Goal: Task Accomplishment & Management: Complete application form

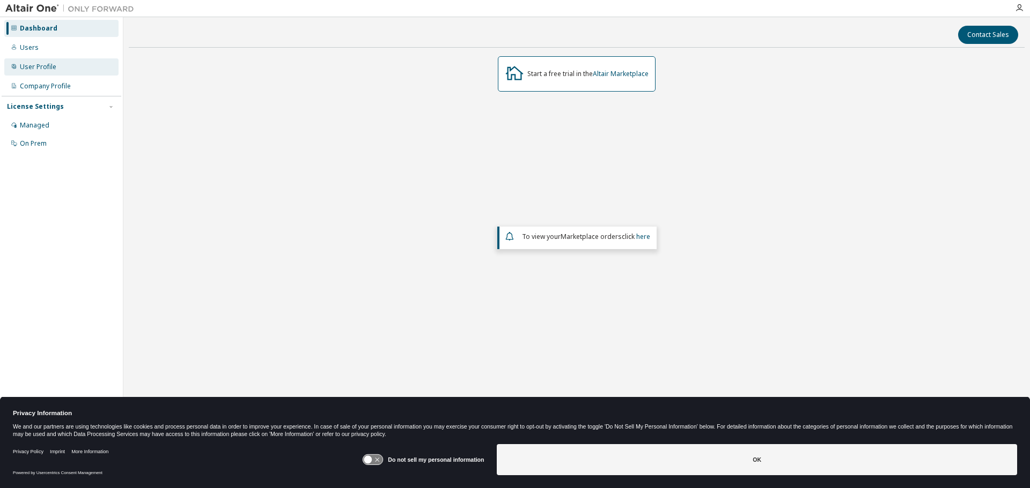
click at [45, 66] on div "User Profile" at bounding box center [38, 67] width 36 height 9
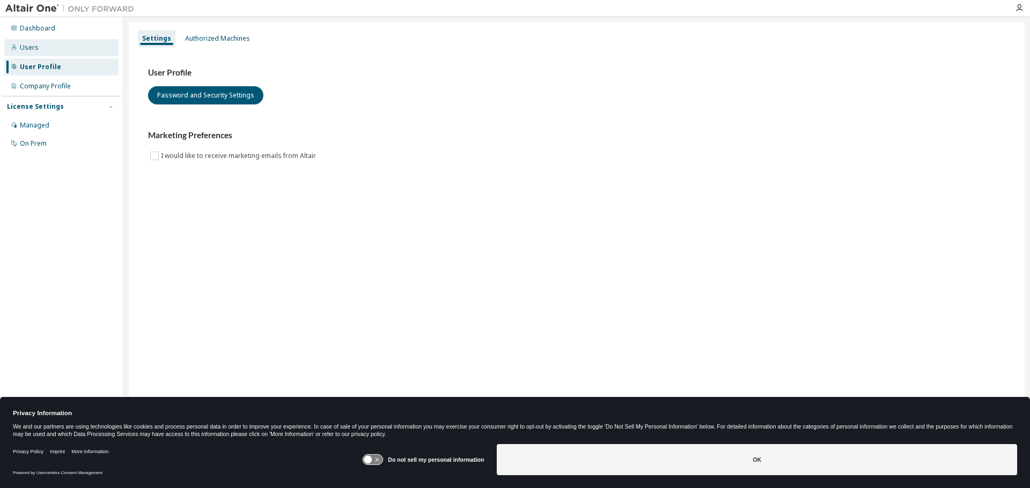
click at [45, 45] on div "Users" at bounding box center [61, 47] width 114 height 17
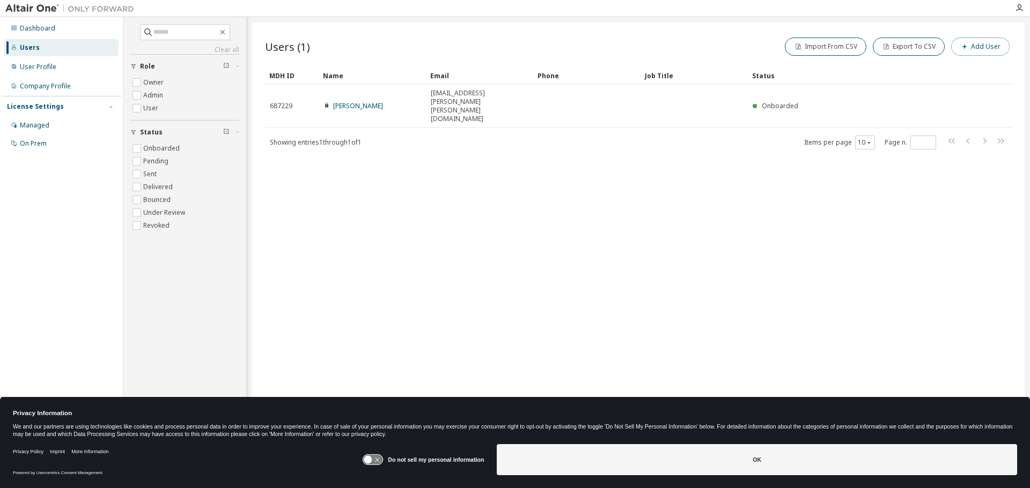
click at [963, 47] on icon "button" at bounding box center [964, 46] width 6 height 6
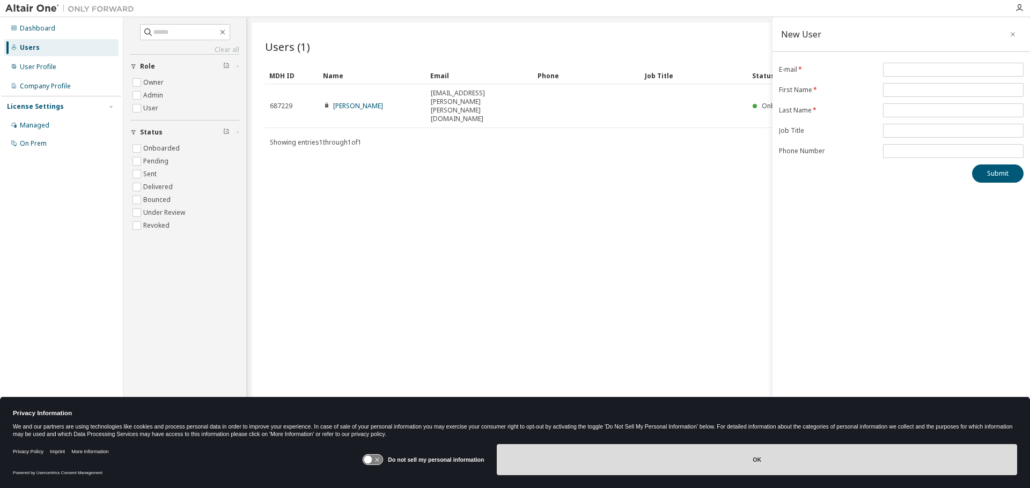
click at [620, 450] on button "OK" at bounding box center [757, 460] width 520 height 31
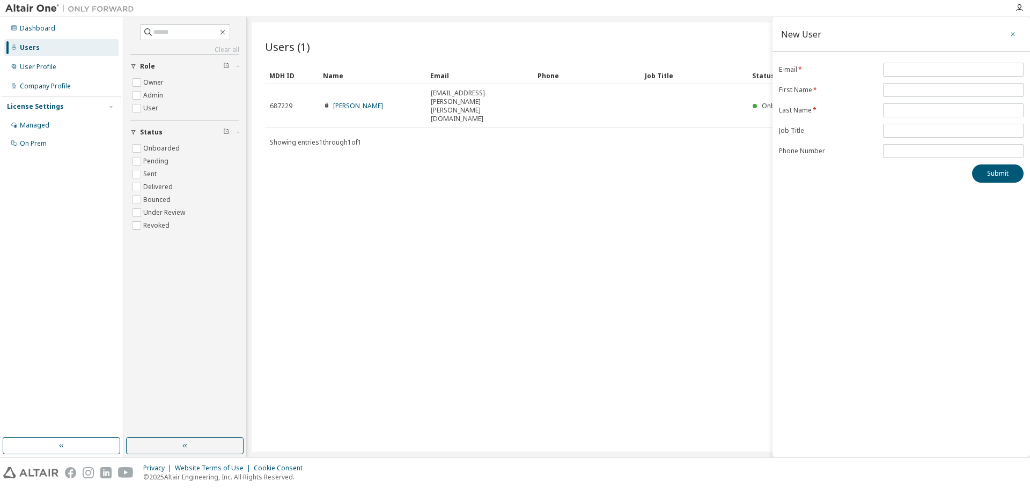
click at [1006, 35] on button "button" at bounding box center [1012, 34] width 17 height 17
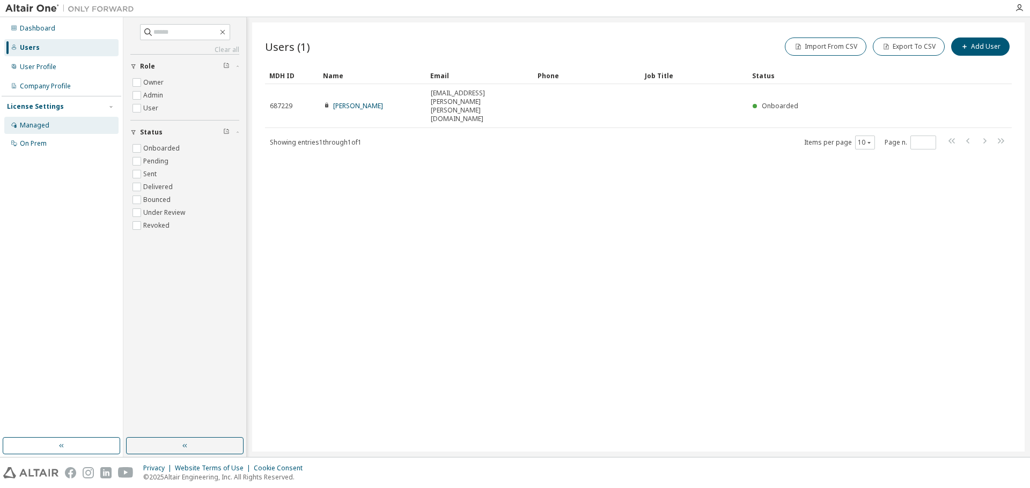
click at [35, 124] on div "Managed" at bounding box center [34, 125] width 29 height 9
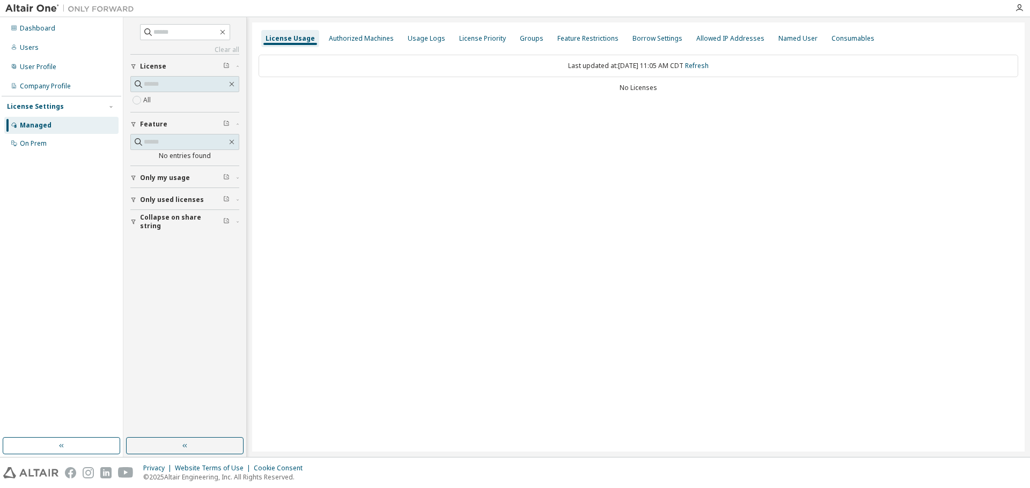
click at [160, 196] on span "Only used licenses" at bounding box center [172, 200] width 64 height 9
click at [160, 223] on span "Collapse on share string" at bounding box center [181, 221] width 83 height 17
click at [52, 147] on div "On Prem" at bounding box center [61, 143] width 114 height 17
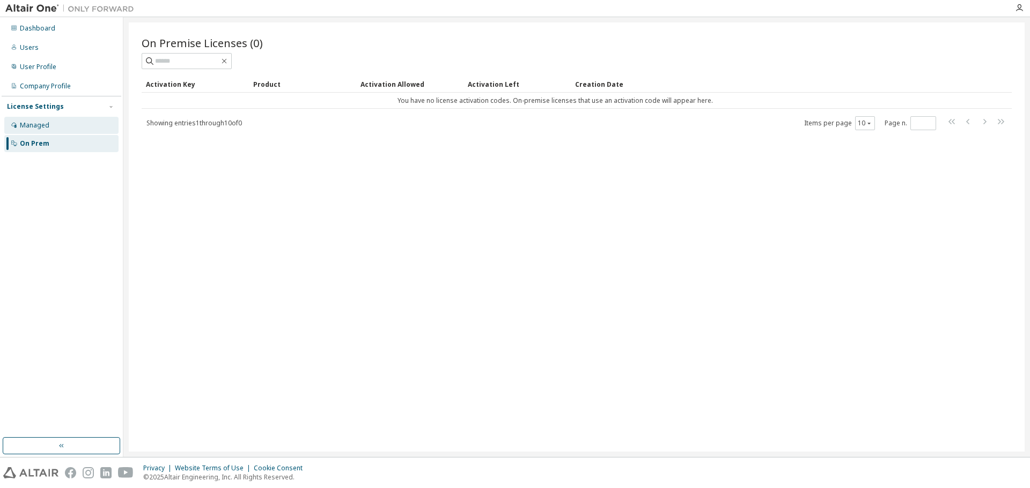
click at [51, 131] on div "Managed" at bounding box center [61, 125] width 114 height 17
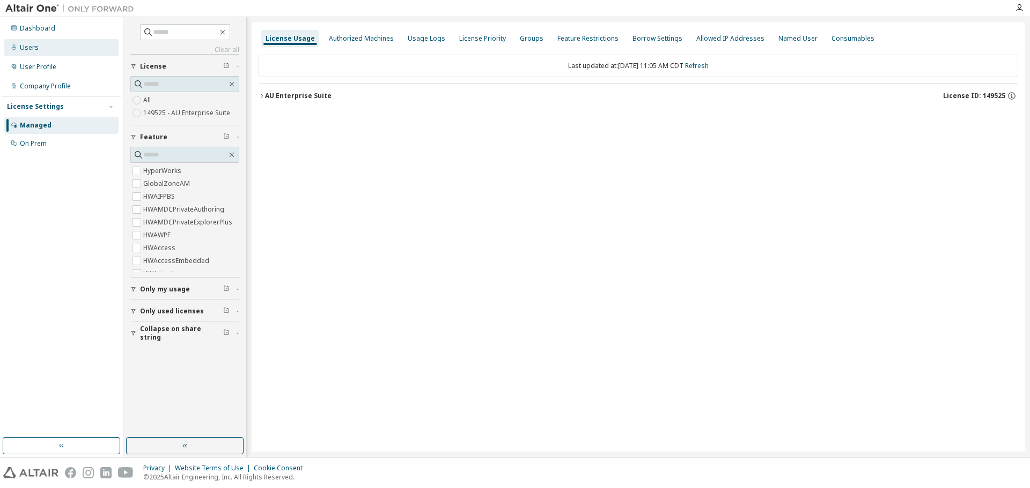
click at [43, 45] on div "Users" at bounding box center [61, 47] width 114 height 17
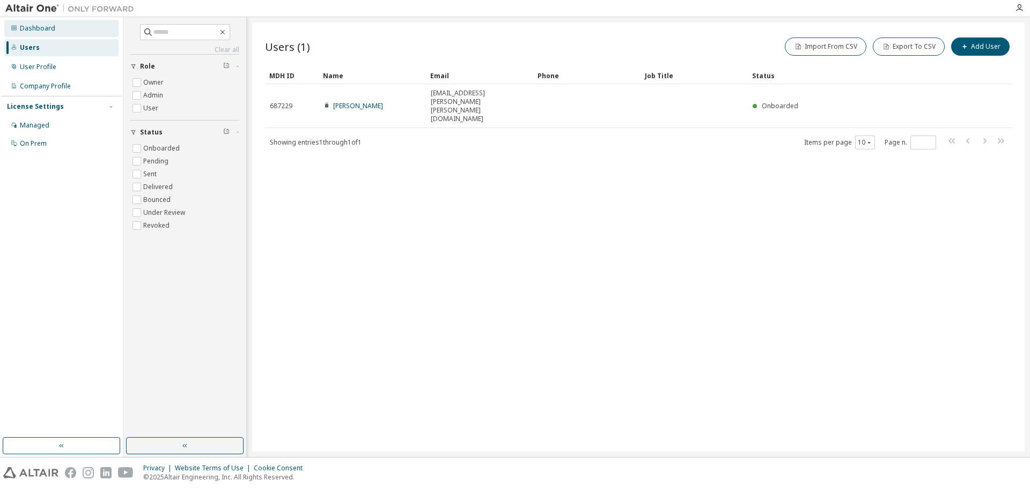
click at [50, 29] on div "Dashboard" at bounding box center [37, 28] width 35 height 9
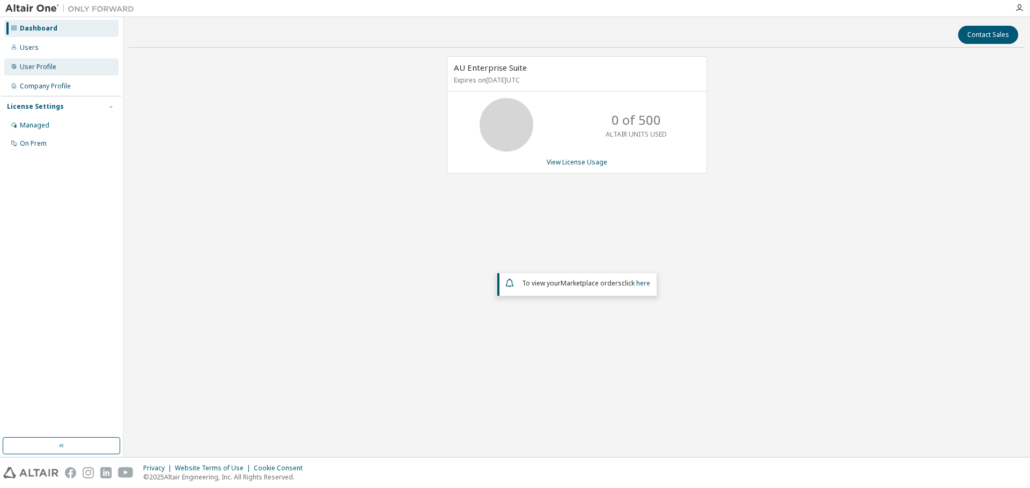
click at [40, 68] on div "User Profile" at bounding box center [38, 67] width 36 height 9
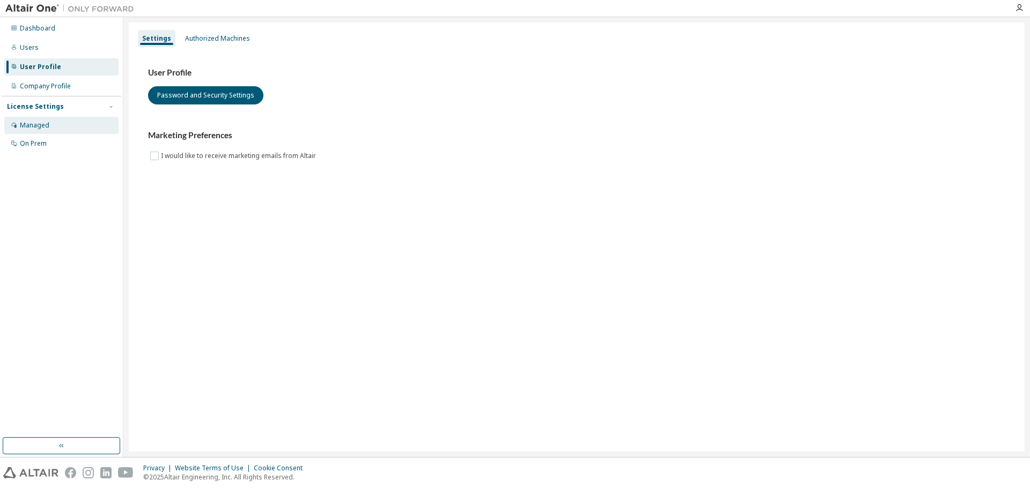
click at [65, 121] on div "Managed" at bounding box center [61, 125] width 114 height 17
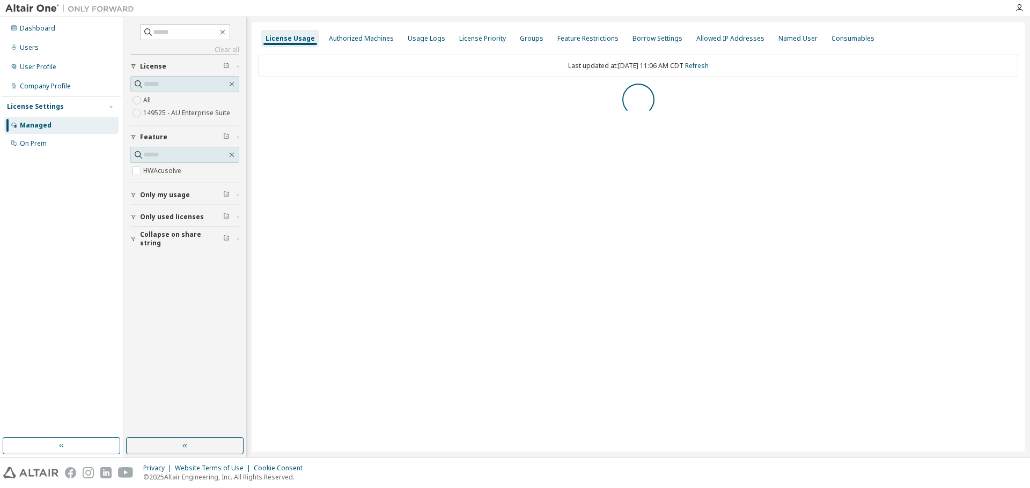
click at [103, 185] on div "Dashboard Users User Profile Company Profile License Settings Managed On Prem" at bounding box center [62, 228] width 120 height 418
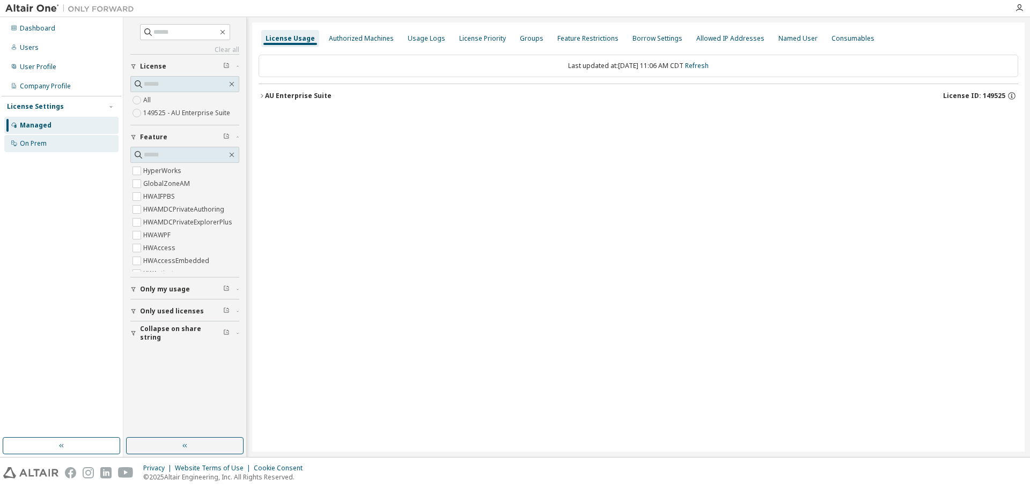
click at [76, 150] on div "On Prem" at bounding box center [61, 143] width 114 height 17
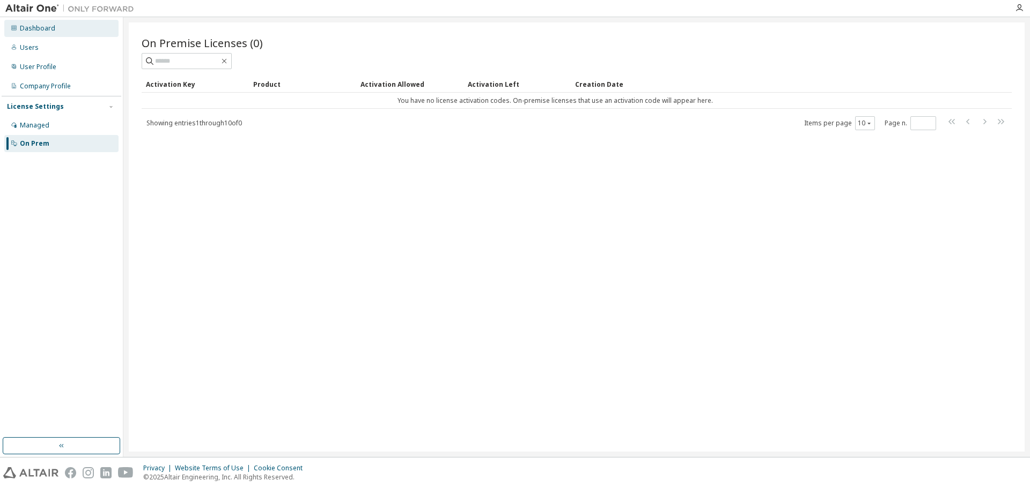
click at [28, 26] on div "Dashboard" at bounding box center [37, 28] width 35 height 9
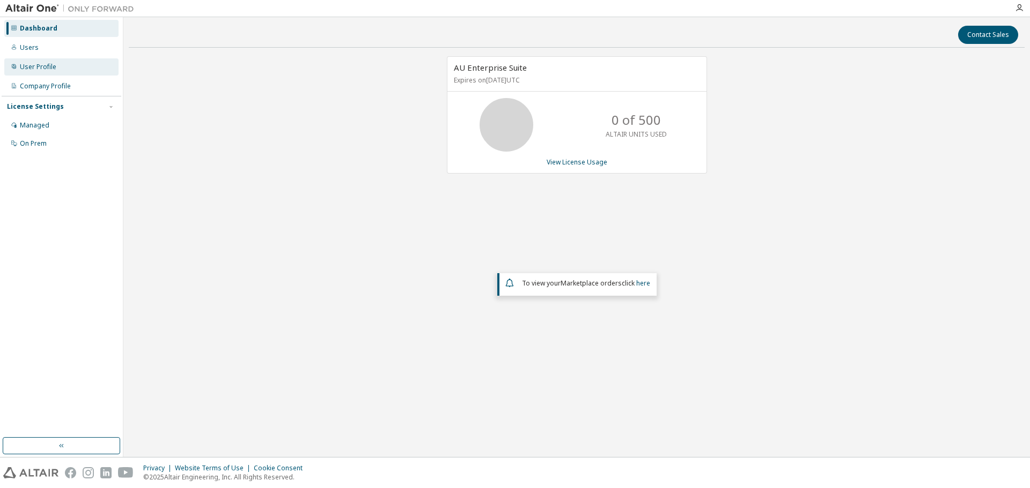
click at [92, 63] on div "User Profile" at bounding box center [61, 66] width 114 height 17
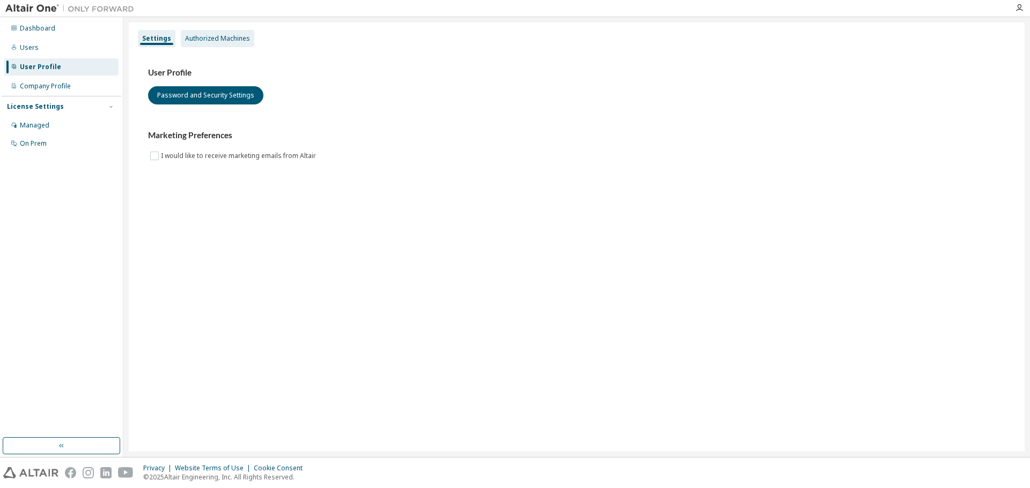
click at [234, 39] on div "Authorized Machines" at bounding box center [217, 38] width 65 height 9
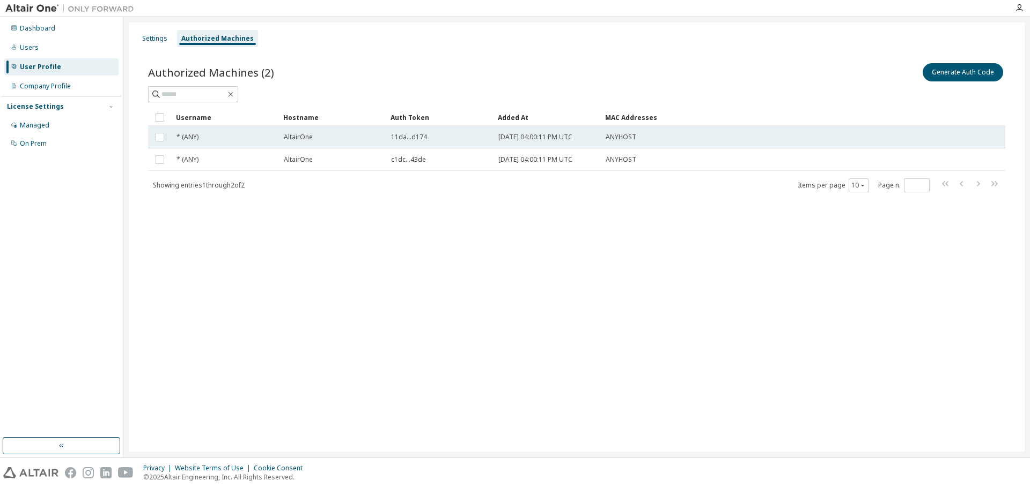
click at [477, 135] on div "11da...d174" at bounding box center [440, 137] width 98 height 9
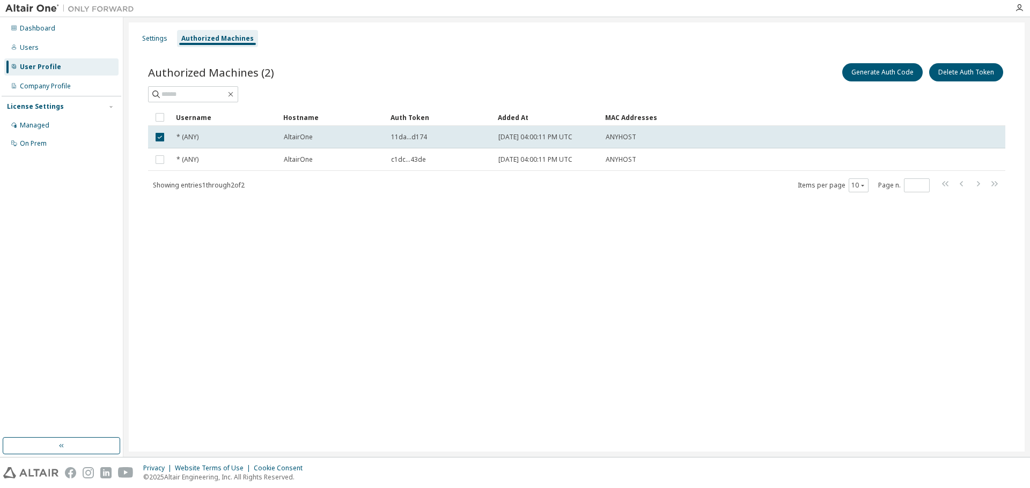
click at [477, 135] on div "11da...d174" at bounding box center [440, 137] width 98 height 9
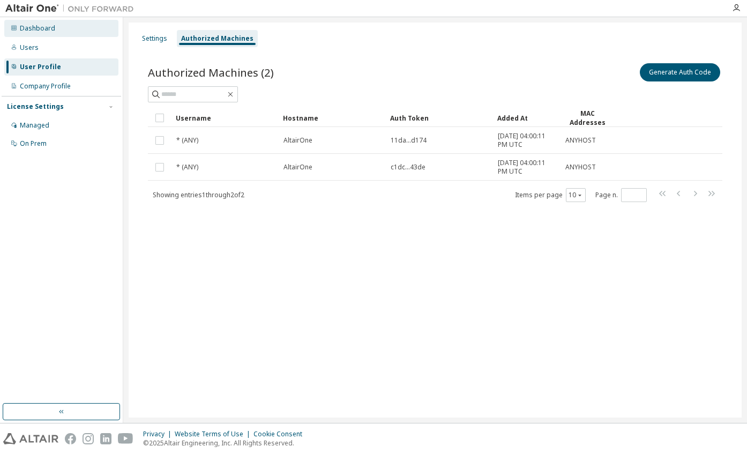
click at [56, 25] on div "Dashboard" at bounding box center [61, 28] width 114 height 17
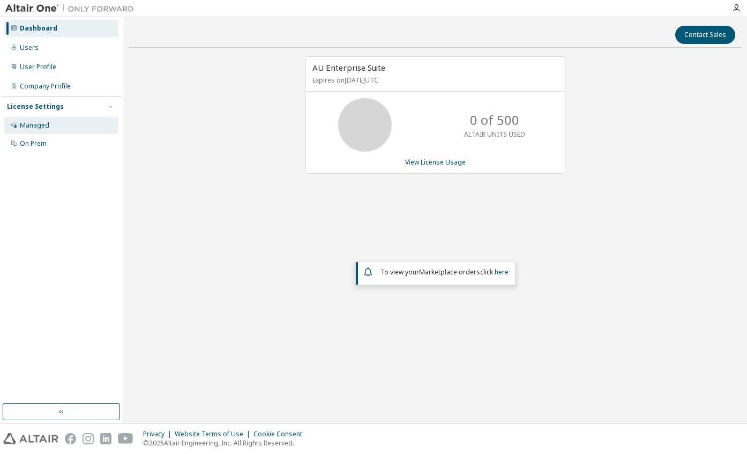
click at [46, 125] on div "Managed" at bounding box center [34, 125] width 29 height 9
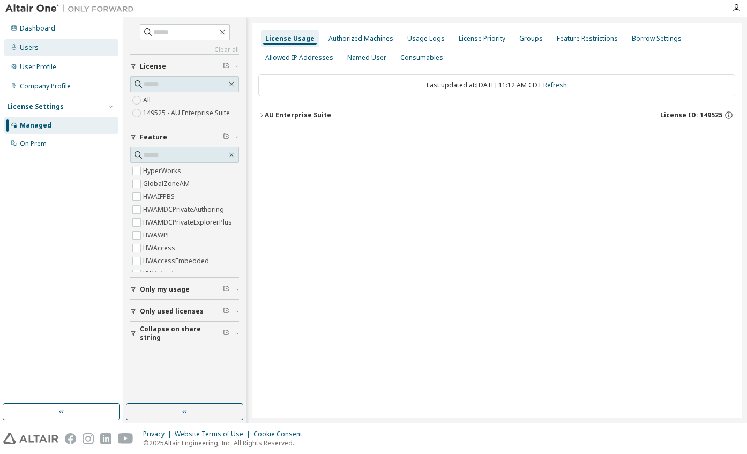
click at [87, 45] on div "Users" at bounding box center [61, 47] width 114 height 17
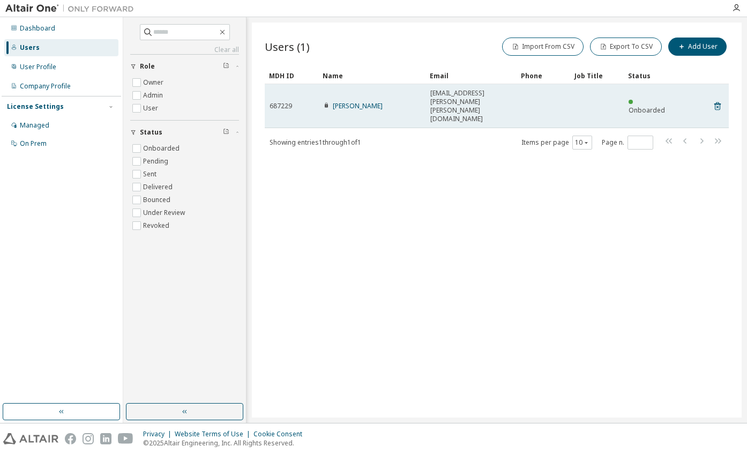
click at [586, 94] on td at bounding box center [598, 106] width 54 height 44
drag, startPoint x: 574, startPoint y: 93, endPoint x: 529, endPoint y: 94, distance: 45.6
click at [529, 94] on td at bounding box center [544, 106] width 54 height 44
click at [353, 101] on link "[PERSON_NAME]" at bounding box center [358, 105] width 50 height 9
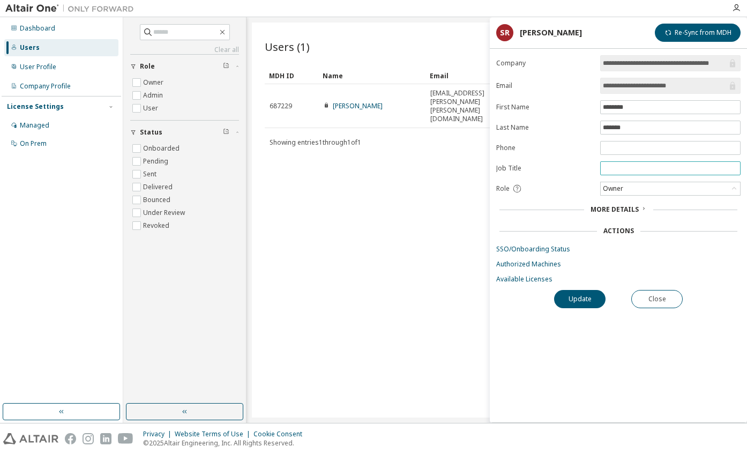
click at [614, 168] on input "text" at bounding box center [670, 168] width 135 height 9
click at [625, 189] on div "Owner" at bounding box center [614, 189] width 24 height 12
click at [420, 183] on div "Users (1) Import From CSV Export To CSV Add User Clear Load Save Save As Field …" at bounding box center [497, 220] width 490 height 395
click at [448, 64] on div "Users (1) Import From CSV Export To CSV Add User Clear Load Save Save As Field …" at bounding box center [497, 92] width 464 height 115
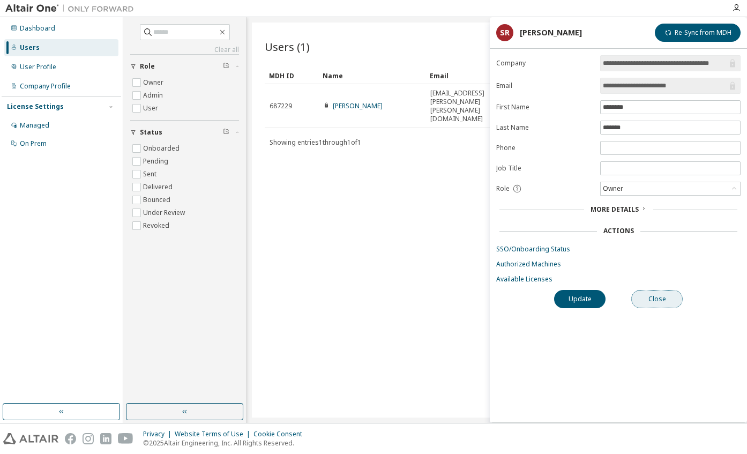
click at [649, 306] on button "Close" at bounding box center [657, 299] width 51 height 18
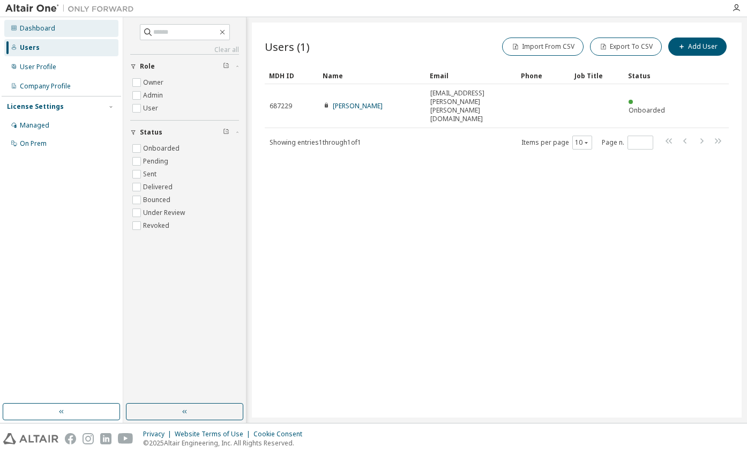
click at [70, 31] on div "Dashboard" at bounding box center [61, 28] width 114 height 17
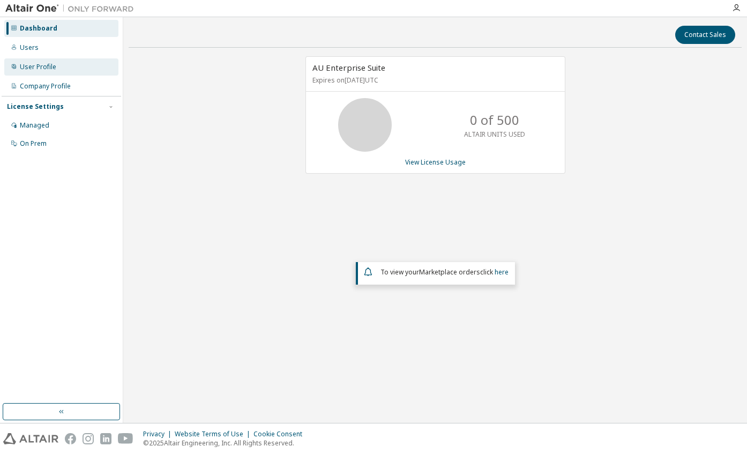
click at [60, 71] on div "User Profile" at bounding box center [61, 66] width 114 height 17
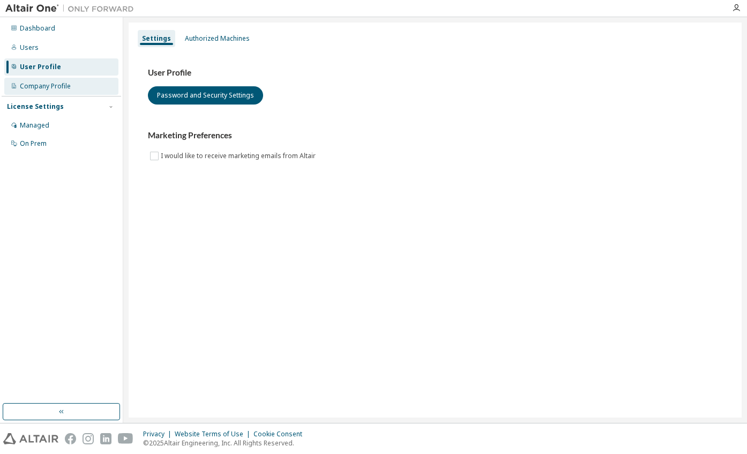
click at [63, 93] on div "Company Profile" at bounding box center [61, 86] width 114 height 17
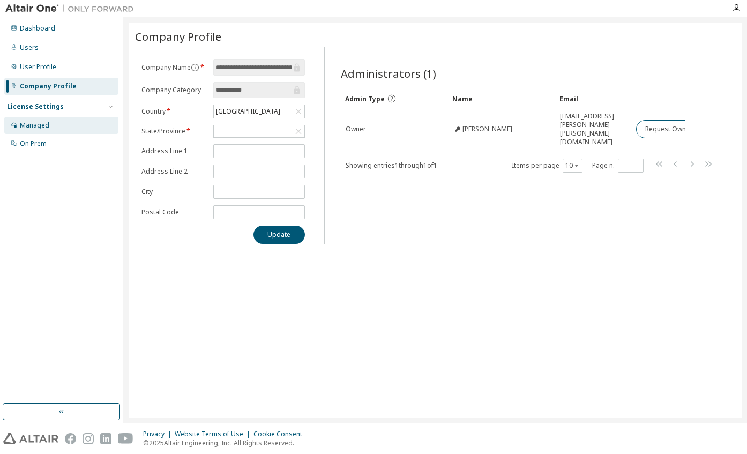
click at [54, 124] on div "Managed" at bounding box center [61, 125] width 114 height 17
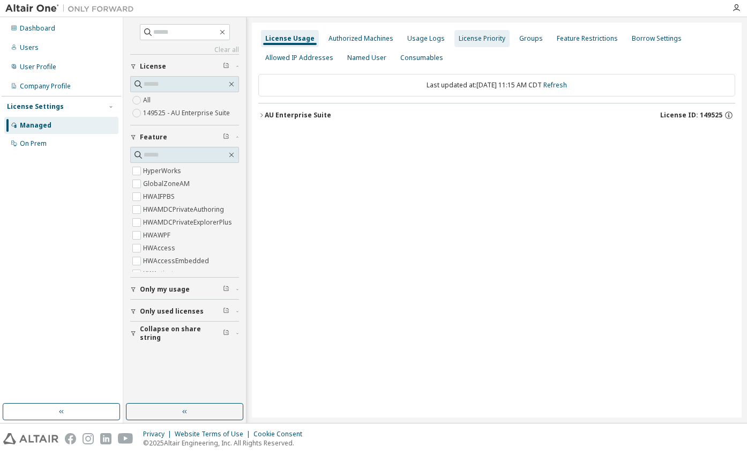
click at [476, 33] on div "License Priority" at bounding box center [482, 38] width 55 height 17
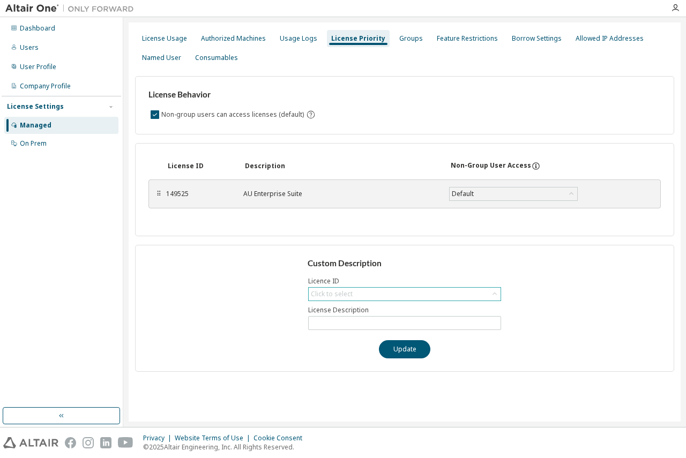
click at [346, 291] on div "Click to select" at bounding box center [332, 294] width 42 height 9
click at [520, 191] on div "Default" at bounding box center [514, 194] width 128 height 13
click at [410, 45] on div "Groups" at bounding box center [411, 38] width 32 height 17
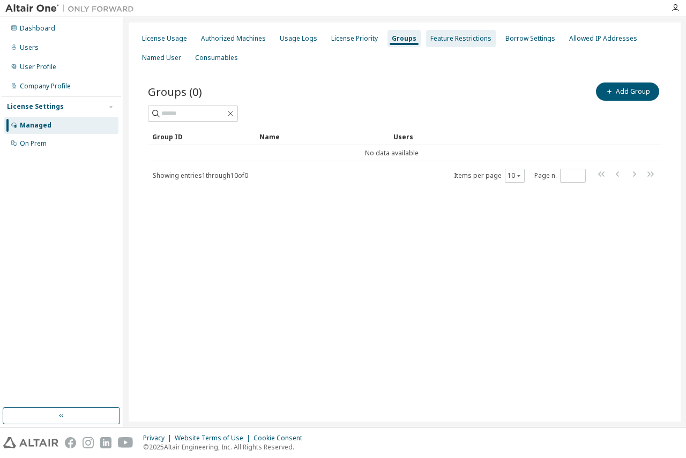
click at [431, 41] on div "Feature Restrictions" at bounding box center [461, 38] width 61 height 9
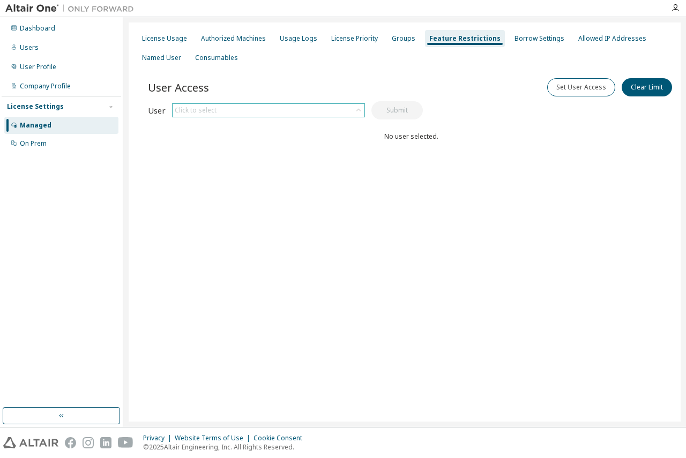
click at [321, 108] on div "Click to select" at bounding box center [269, 110] width 192 height 13
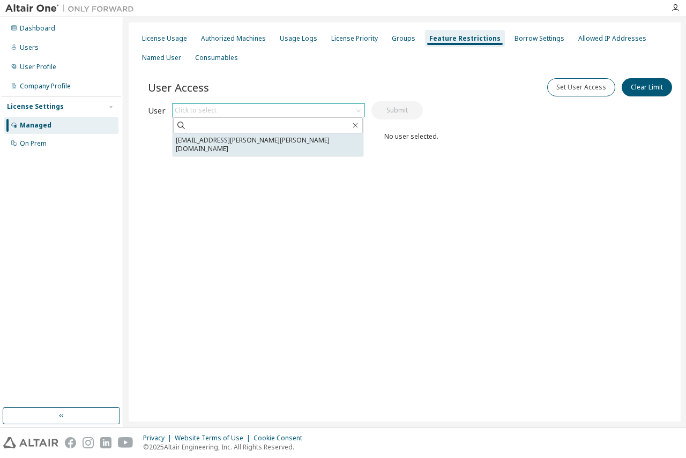
click at [278, 138] on li "[EMAIL_ADDRESS][PERSON_NAME][PERSON_NAME][DOMAIN_NAME]" at bounding box center [268, 145] width 190 height 23
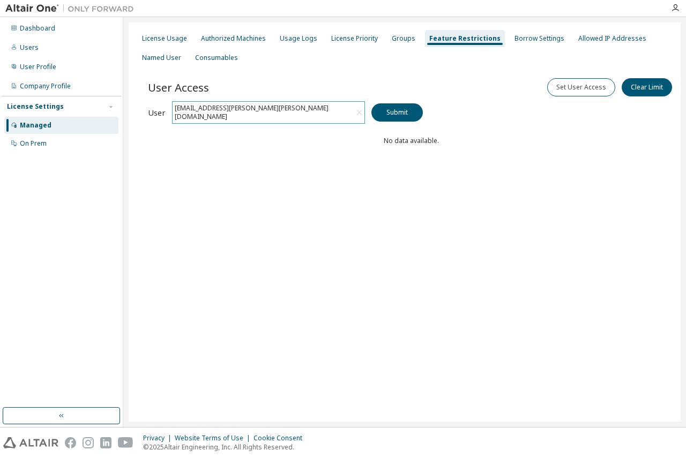
click at [357, 108] on icon at bounding box center [359, 112] width 9 height 11
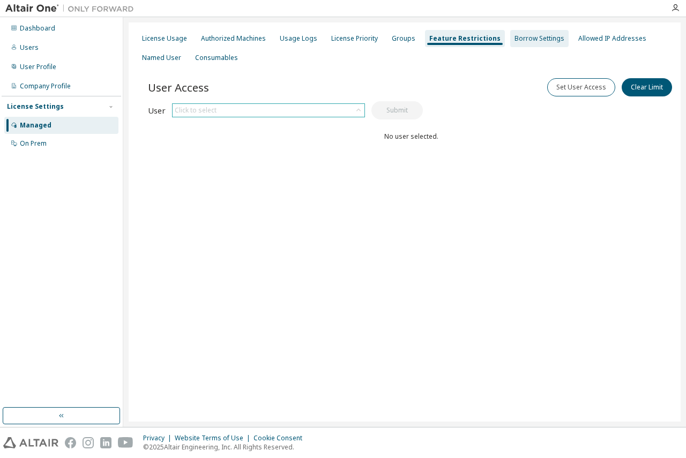
click at [520, 34] on div "Borrow Settings" at bounding box center [540, 38] width 50 height 9
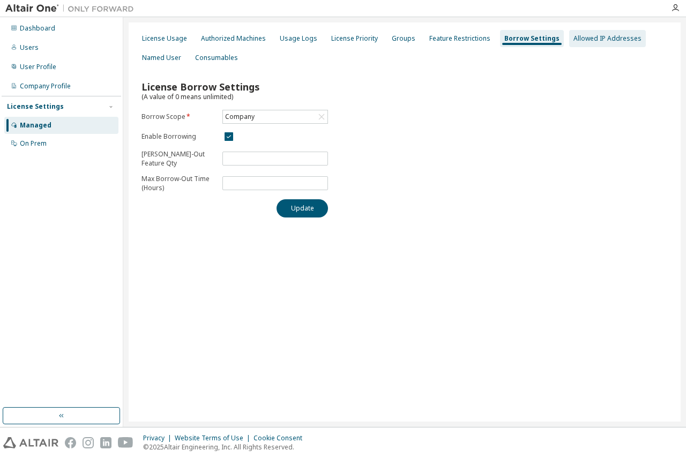
click at [589, 42] on div "Allowed IP Addresses" at bounding box center [608, 38] width 68 height 9
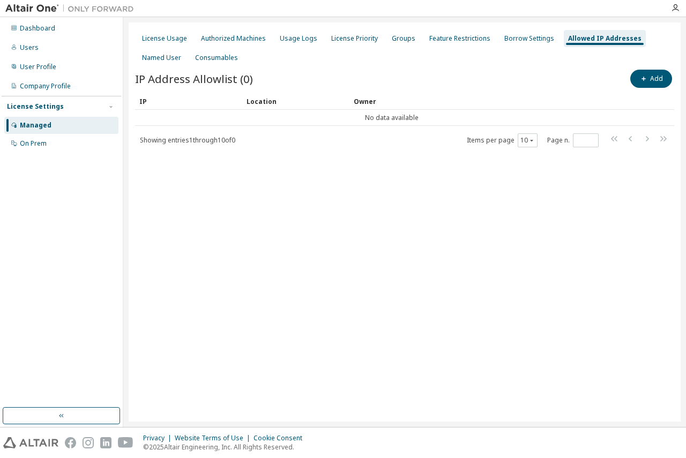
click at [172, 66] on div "License Usage Authorized Machines Usage Logs License Priority Groups Feature Re…" at bounding box center [404, 48] width 539 height 39
click at [172, 62] on div "Named User" at bounding box center [161, 58] width 39 height 9
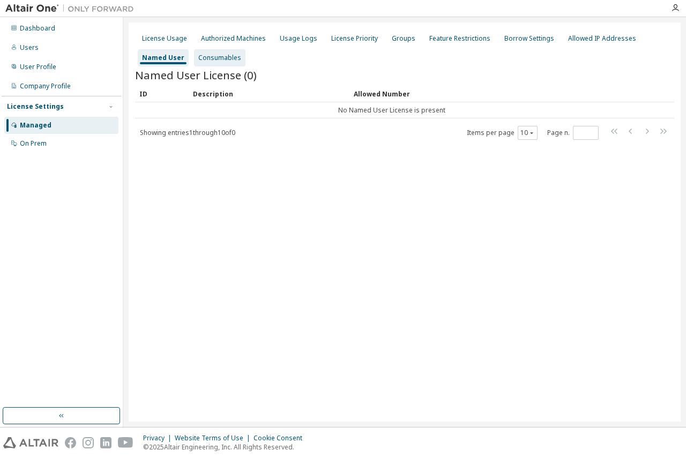
click at [230, 65] on div "Consumables" at bounding box center [219, 57] width 51 height 17
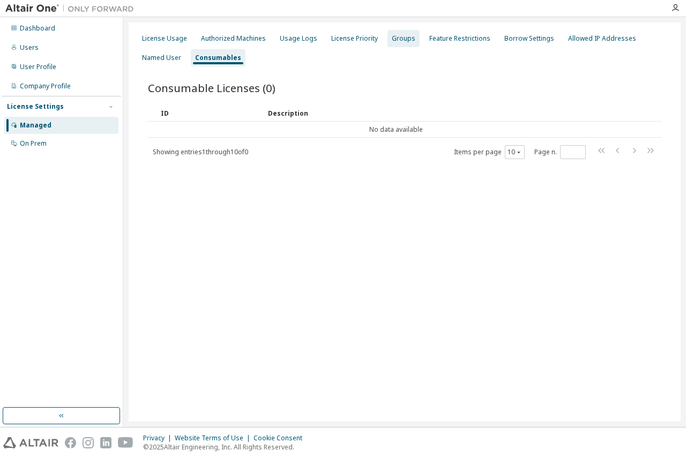
click at [388, 43] on div "Groups" at bounding box center [404, 38] width 32 height 17
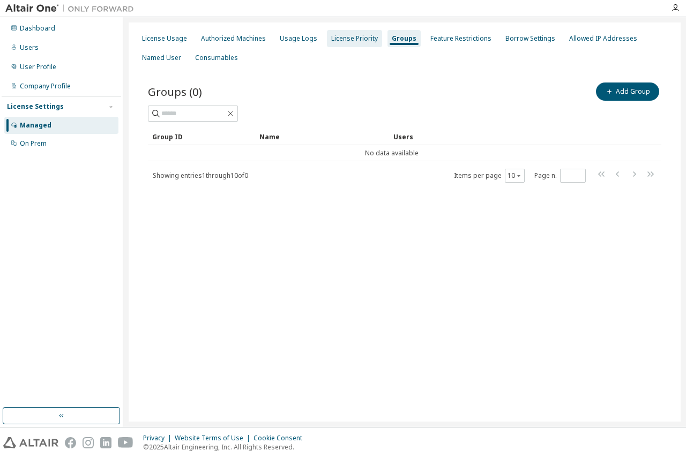
click at [351, 39] on div "License Priority" at bounding box center [354, 38] width 47 height 9
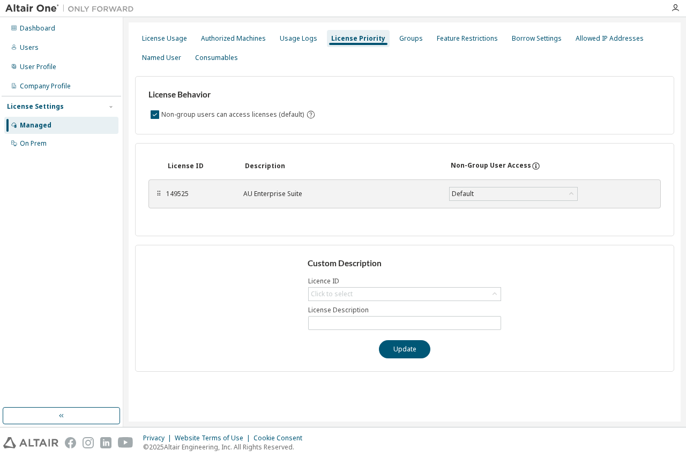
click at [221, 194] on div "149525" at bounding box center [198, 194] width 64 height 9
click at [330, 320] on input "text" at bounding box center [405, 323] width 188 height 9
click at [330, 298] on div "Click to select" at bounding box center [332, 294] width 42 height 9
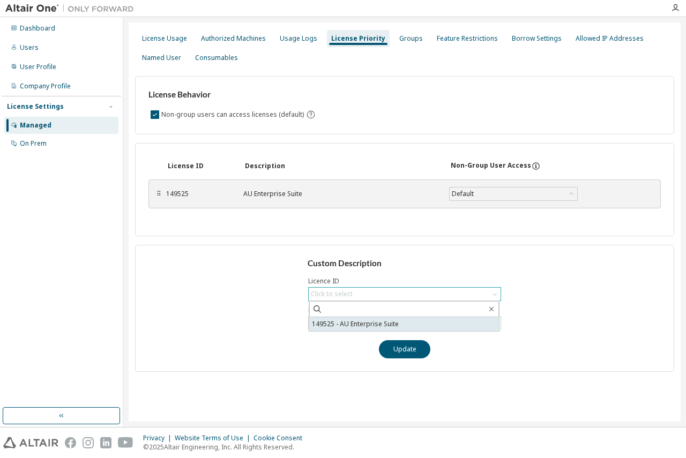
click at [324, 326] on li "149525 - AU Enterprise Suite" at bounding box center [404, 324] width 190 height 14
type input "**********"
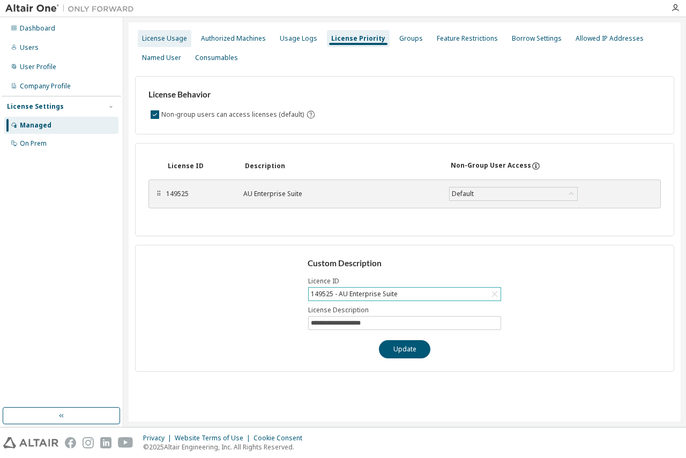
click at [175, 43] on div "License Usage" at bounding box center [165, 38] width 54 height 17
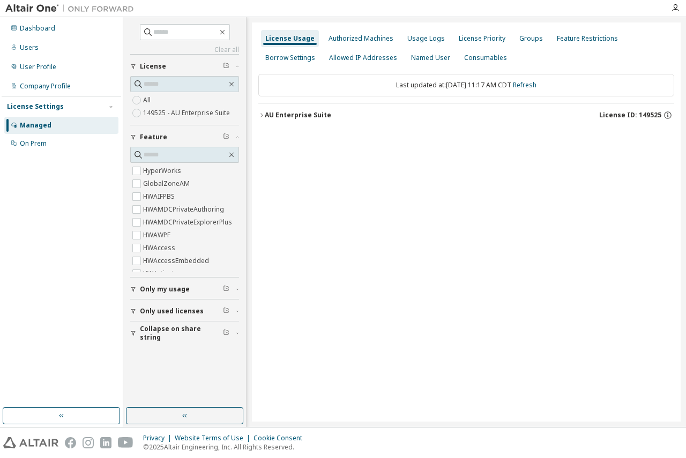
click at [163, 114] on label "149525 - AU Enterprise Suite" at bounding box center [187, 113] width 89 height 13
click at [265, 118] on div "AU Enterprise Suite" at bounding box center [298, 115] width 66 height 9
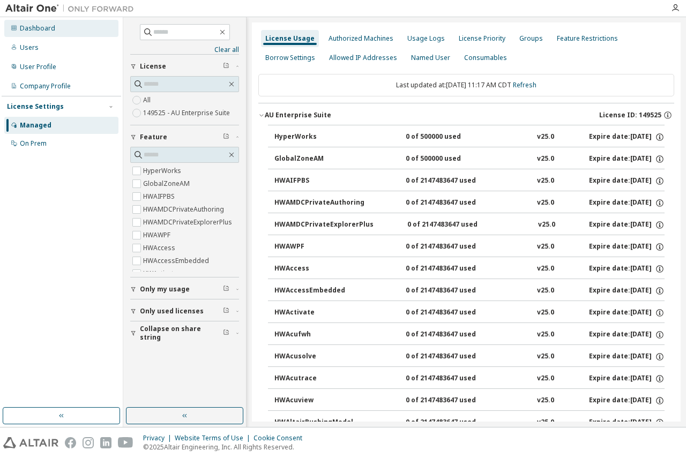
click at [33, 31] on div "Dashboard" at bounding box center [37, 28] width 35 height 9
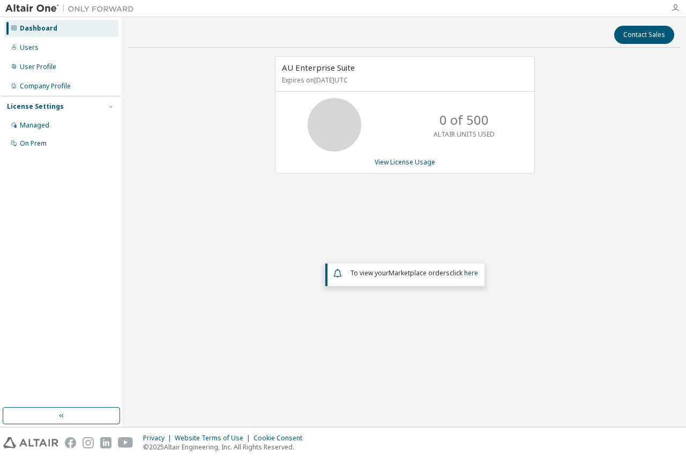
click at [678, 6] on icon "button" at bounding box center [675, 8] width 9 height 9
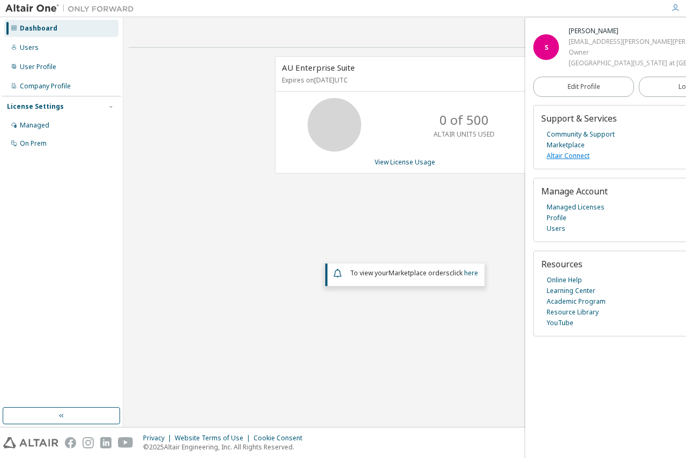
click at [581, 161] on link "Altair Connect" at bounding box center [568, 156] width 43 height 11
click at [53, 89] on div "Company Profile" at bounding box center [45, 86] width 51 height 9
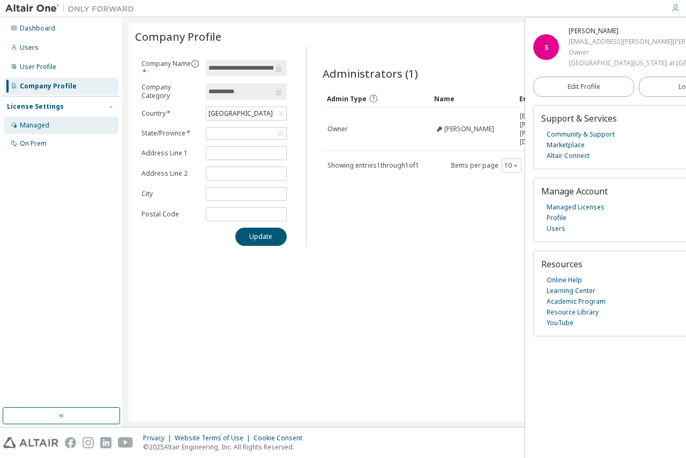
click at [58, 123] on div "Managed" at bounding box center [61, 125] width 114 height 17
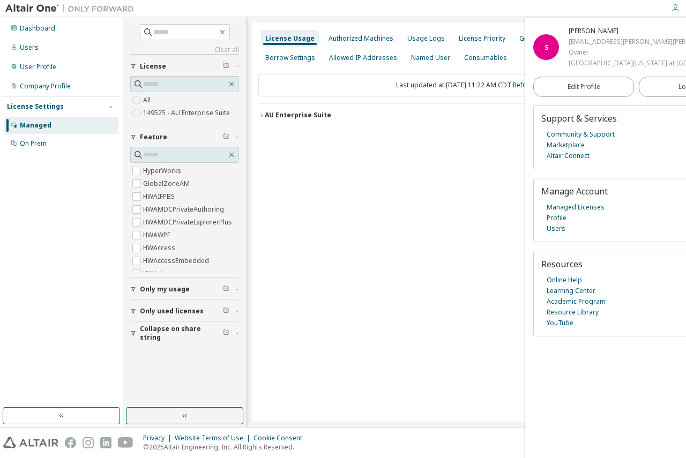
click at [173, 109] on label "149525 - AU Enterprise Suite" at bounding box center [187, 113] width 89 height 13
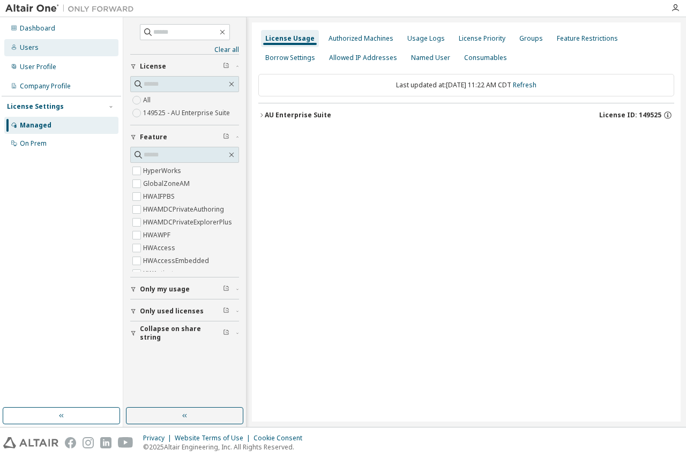
click at [74, 42] on div "Users" at bounding box center [61, 47] width 114 height 17
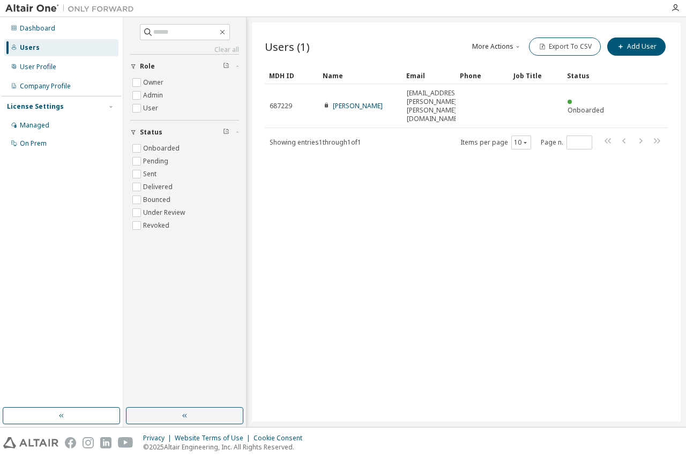
click at [336, 201] on div "Users (1) More Actions Import From CSV Export To CSV Add User Clear Load Save S…" at bounding box center [466, 222] width 429 height 399
click at [675, 11] on icon "button" at bounding box center [675, 8] width 9 height 9
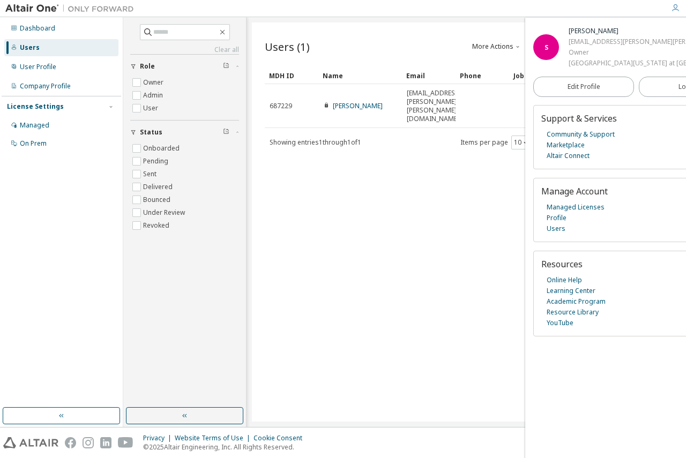
click at [675, 11] on icon "button" at bounding box center [675, 8] width 9 height 9
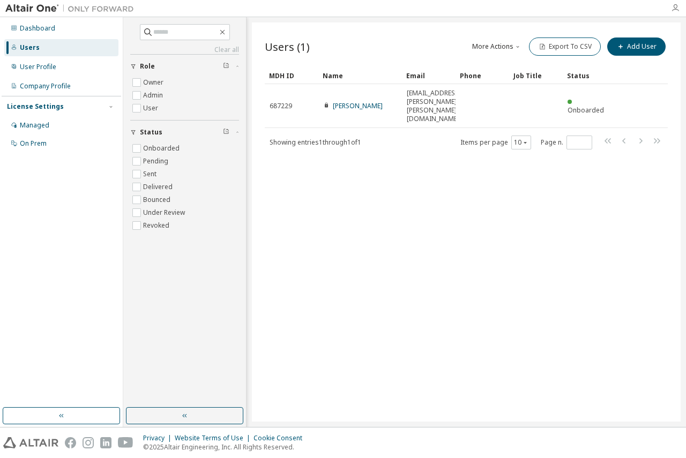
click at [675, 11] on icon "button" at bounding box center [675, 8] width 9 height 9
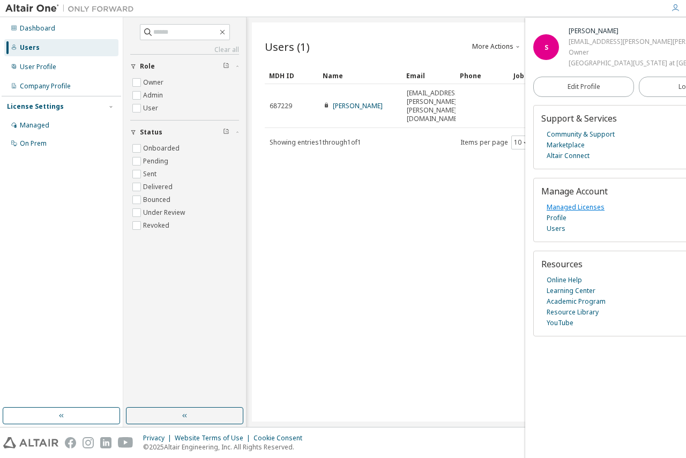
click at [589, 213] on link "Managed Licenses" at bounding box center [576, 207] width 58 height 11
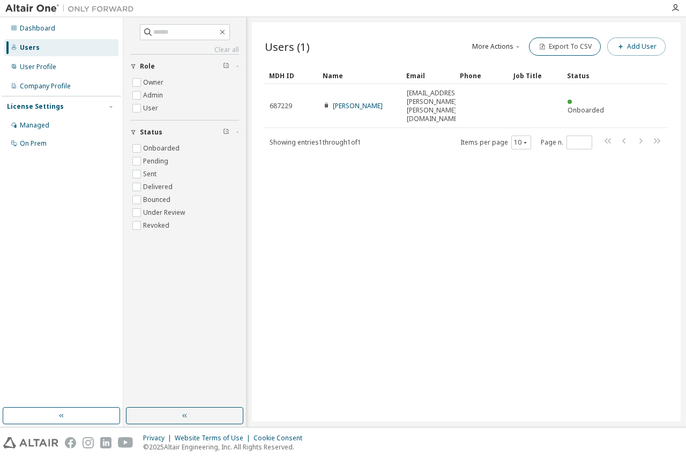
click at [655, 42] on button "Add User" at bounding box center [637, 47] width 58 height 18
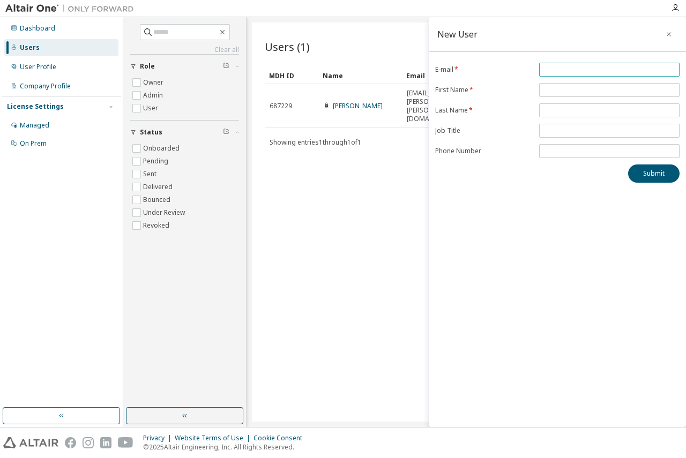
click at [558, 65] on span at bounding box center [609, 70] width 140 height 14
click at [557, 65] on input "email" at bounding box center [609, 69] width 135 height 9
click at [573, 68] on input "*****" at bounding box center [609, 69] width 135 height 9
type input "**********"
drag, startPoint x: 586, startPoint y: 72, endPoint x: 524, endPoint y: 80, distance: 62.3
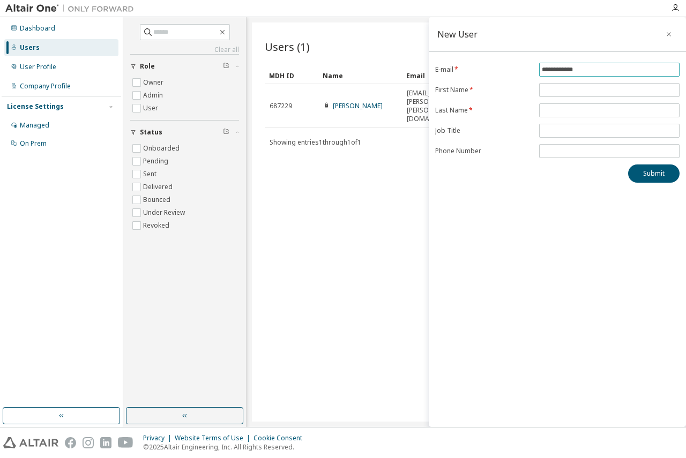
click at [524, 80] on form "**********" at bounding box center [557, 110] width 245 height 95
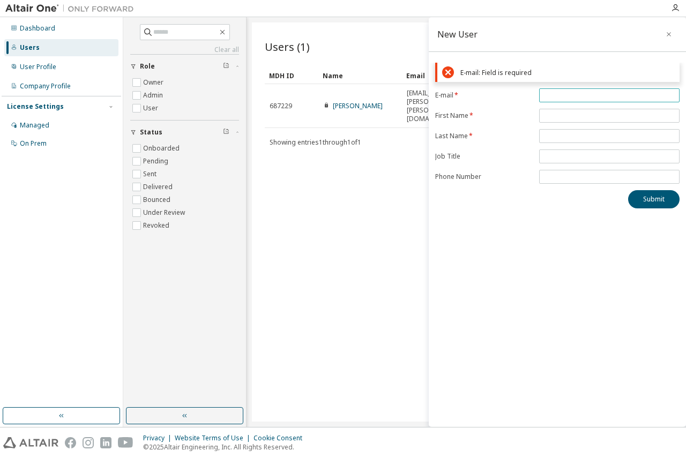
click at [562, 100] on span at bounding box center [609, 95] width 140 height 14
click at [563, 97] on input "email" at bounding box center [609, 95] width 135 height 9
paste input "**********"
type input "**********"
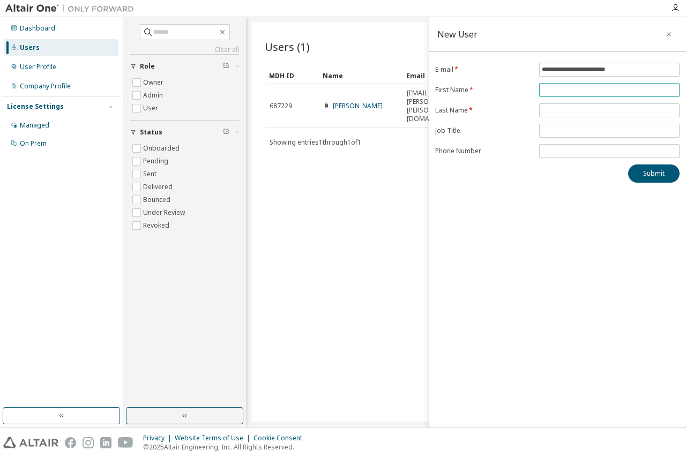
click at [579, 111] on form "**********" at bounding box center [557, 110] width 245 height 95
click at [577, 98] on form "**********" at bounding box center [557, 110] width 245 height 95
click at [577, 91] on input "text" at bounding box center [609, 90] width 135 height 9
type input "******"
click at [609, 109] on input "text" at bounding box center [609, 110] width 135 height 9
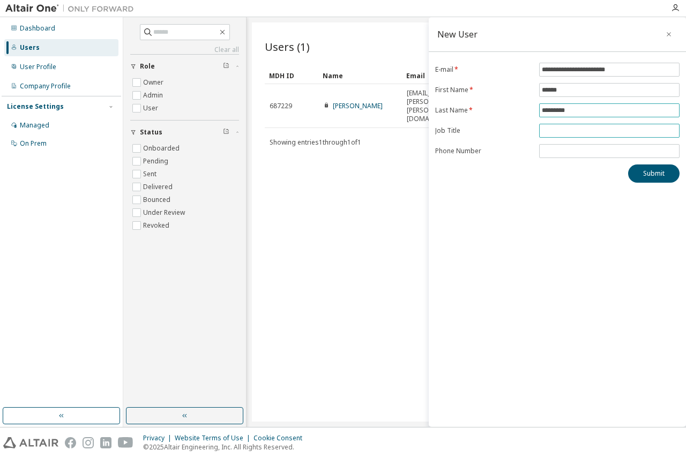
type input "*********"
click at [594, 134] on input "text" at bounding box center [609, 131] width 135 height 9
type input "**********"
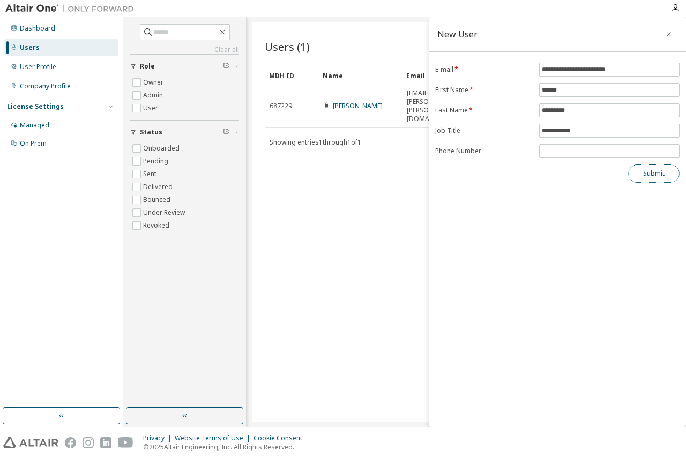
click at [636, 170] on button "Submit" at bounding box center [653, 174] width 51 height 18
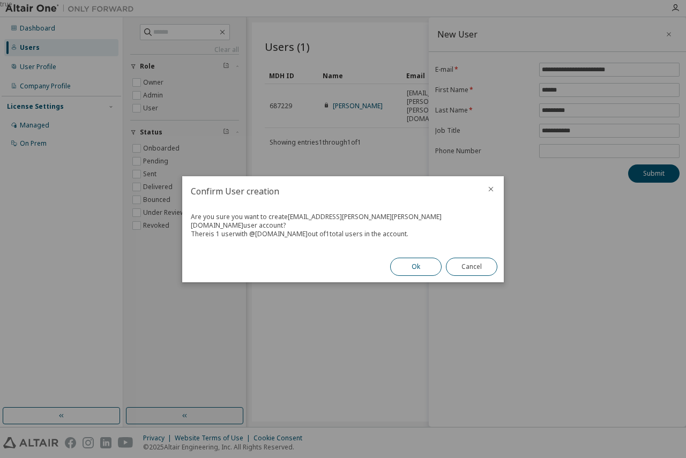
click at [413, 265] on button "Ok" at bounding box center [415, 267] width 51 height 18
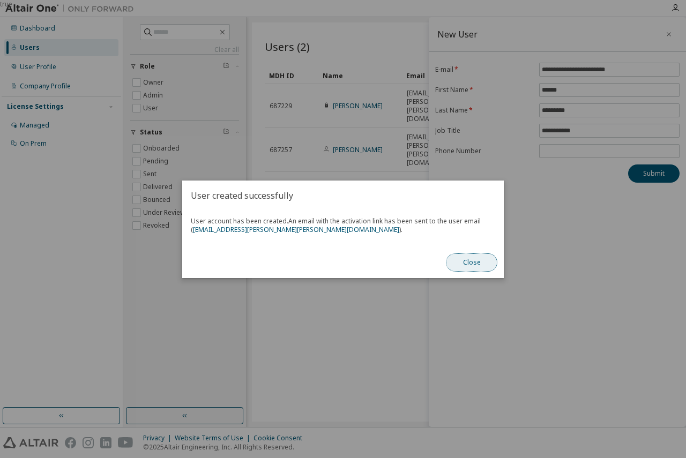
click at [451, 256] on button "Close" at bounding box center [471, 263] width 51 height 18
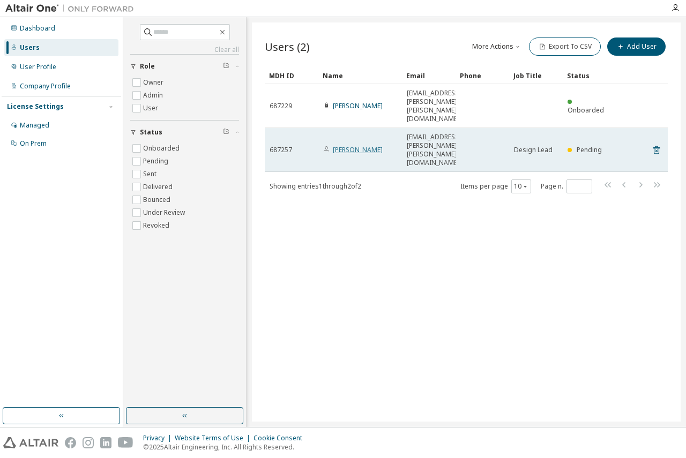
click at [371, 145] on link "Isaiah Duckworth" at bounding box center [358, 149] width 50 height 9
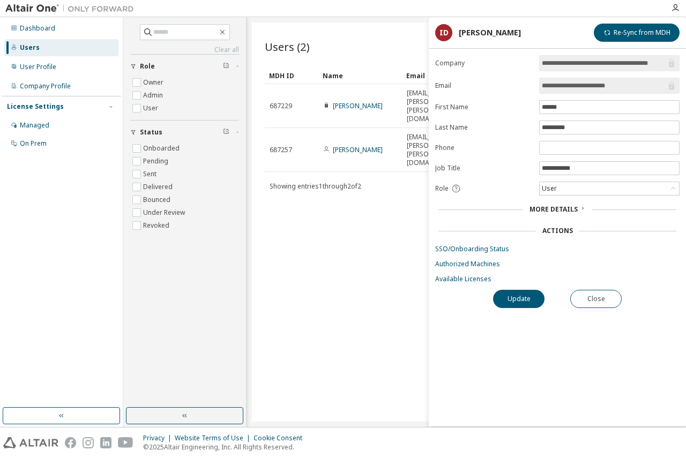
click at [572, 211] on span "More Details" at bounding box center [554, 209] width 48 height 9
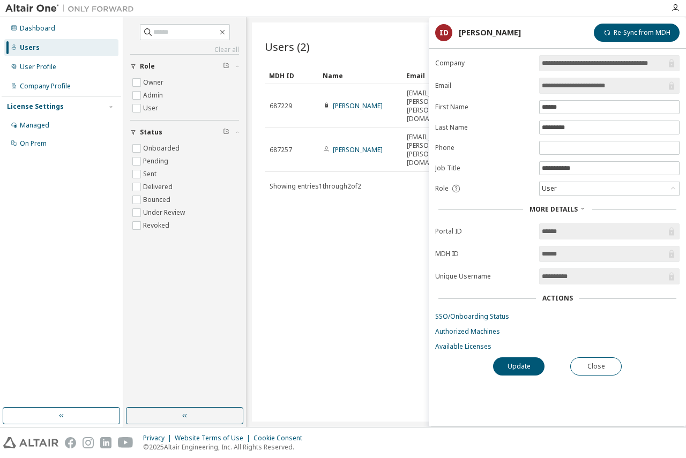
click at [572, 211] on span "More Details" at bounding box center [554, 209] width 48 height 9
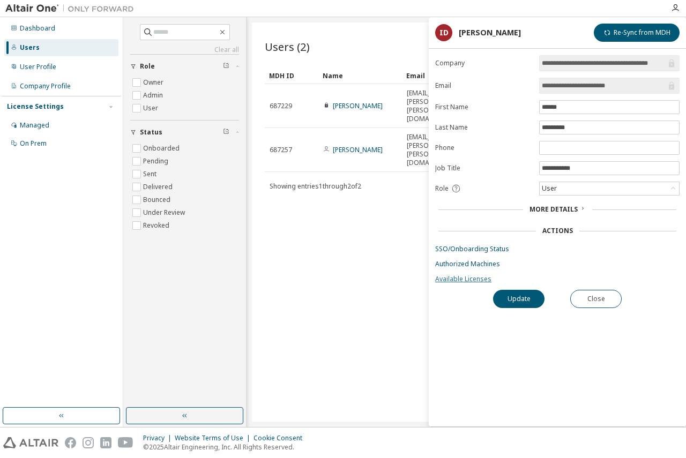
click at [455, 282] on link "Available Licenses" at bounding box center [557, 279] width 245 height 9
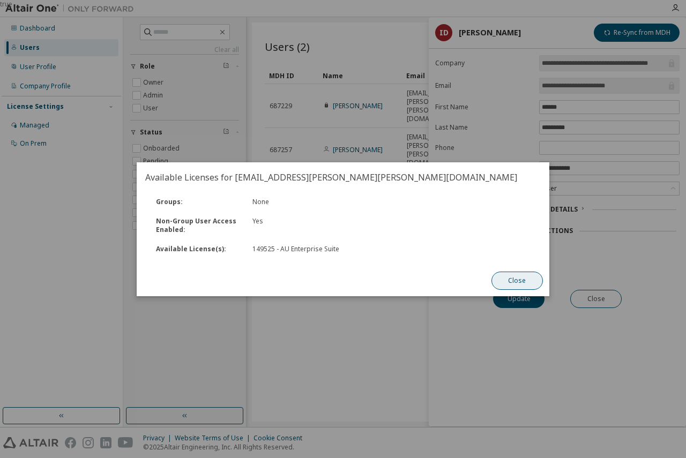
click at [501, 285] on button "Close" at bounding box center [517, 281] width 51 height 18
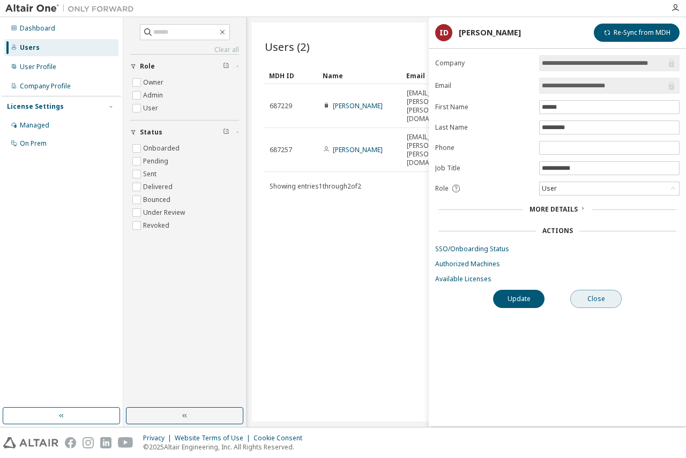
click at [590, 299] on button "Close" at bounding box center [596, 299] width 51 height 18
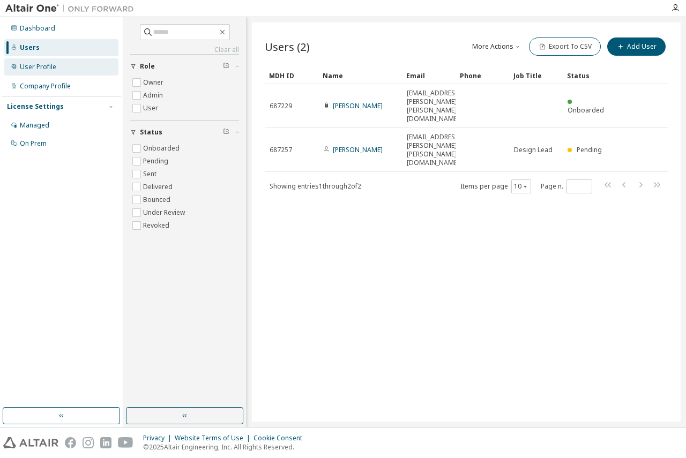
click at [47, 64] on div "User Profile" at bounding box center [38, 67] width 36 height 9
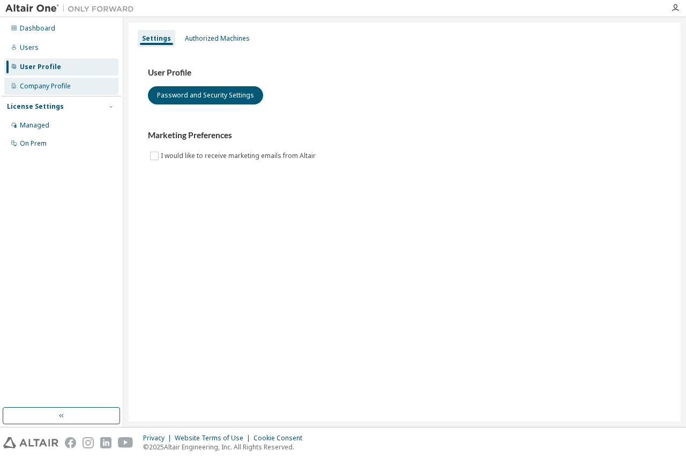
click at [54, 90] on div "Company Profile" at bounding box center [45, 86] width 51 height 9
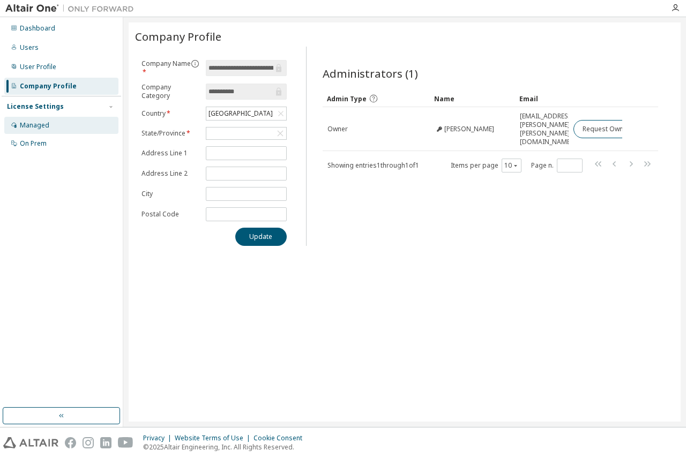
click at [77, 123] on div "Managed" at bounding box center [61, 125] width 114 height 17
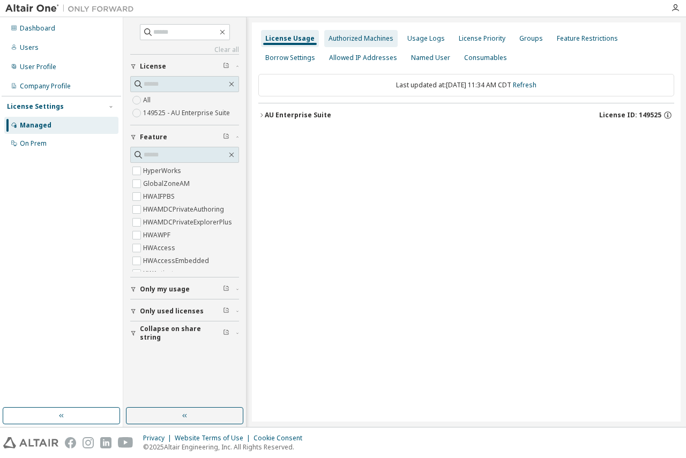
click at [368, 46] on div "Authorized Machines" at bounding box center [360, 38] width 73 height 17
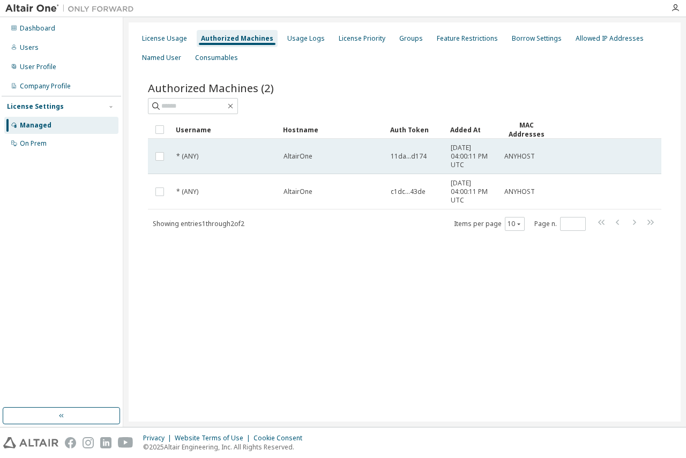
click at [241, 160] on div "* (ANY)" at bounding box center [225, 156] width 98 height 9
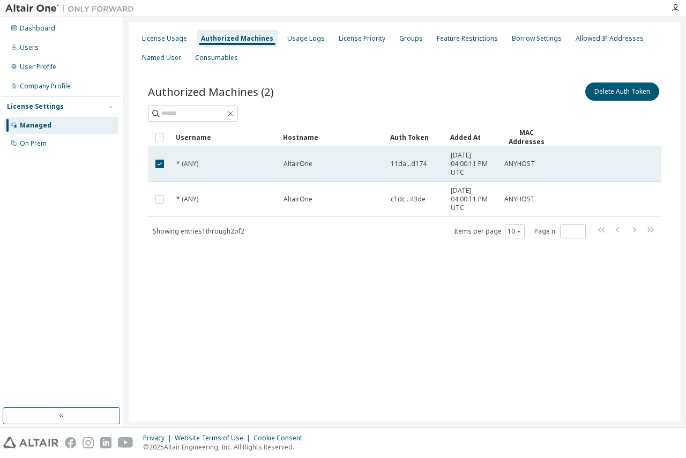
click at [243, 170] on td "* (ANY)" at bounding box center [225, 163] width 107 height 35
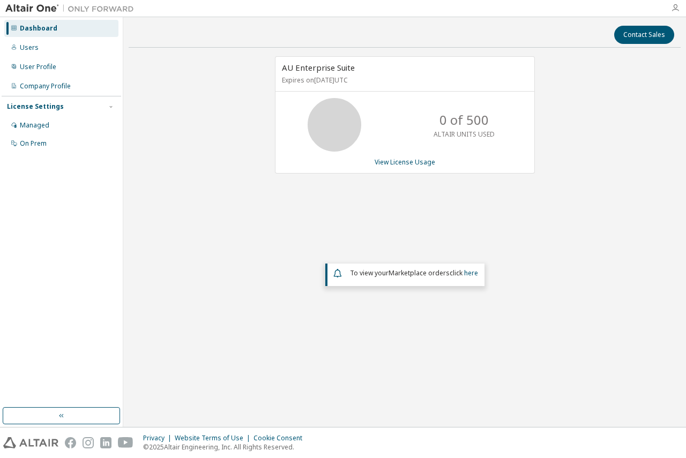
click at [673, 9] on icon "button" at bounding box center [675, 8] width 9 height 9
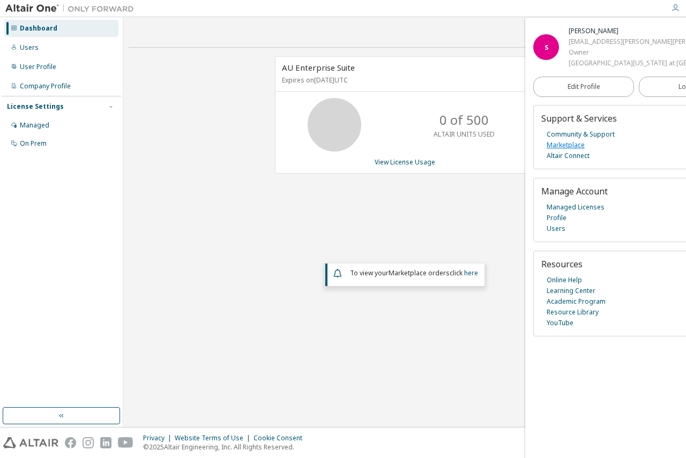
click at [565, 151] on link "Marketplace" at bounding box center [566, 145] width 38 height 11
